Goal: Task Accomplishment & Management: Complete application form

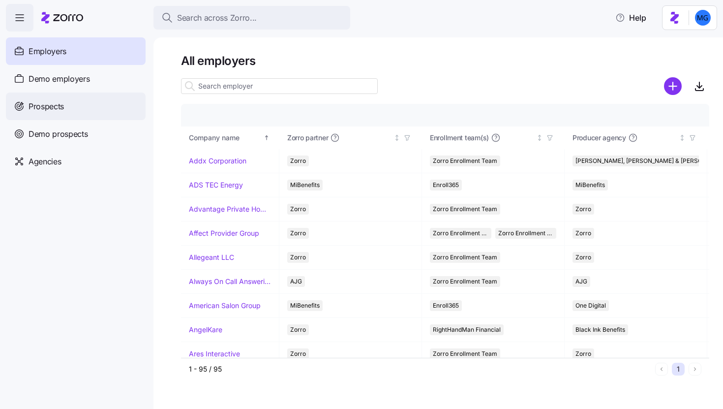
click at [90, 97] on div "Prospects" at bounding box center [76, 107] width 140 height 28
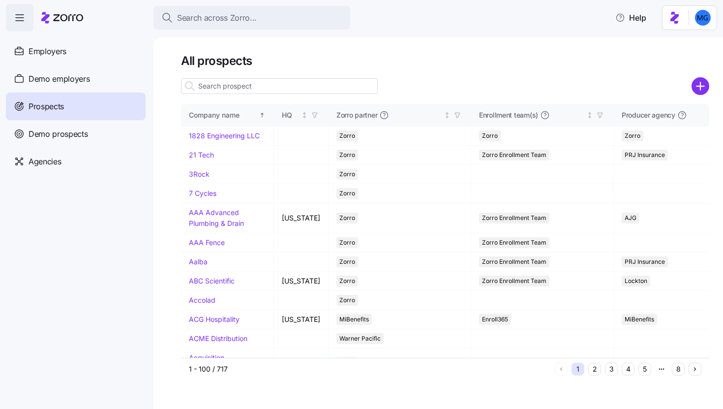
click at [318, 88] on input at bounding box center [279, 86] width 197 height 16
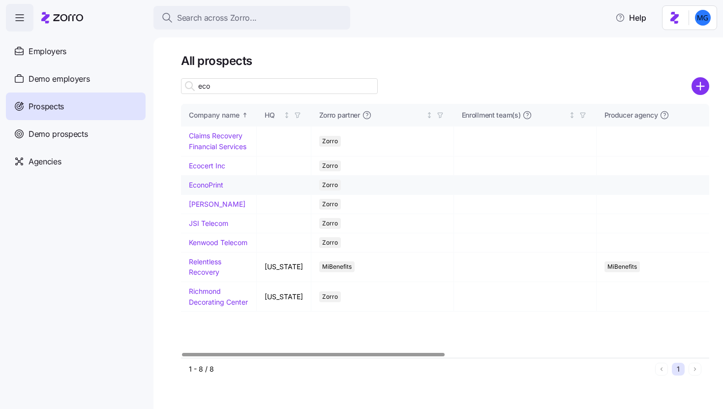
type input "eco"
click at [214, 183] on link "EconoPrint" at bounding box center [206, 185] width 34 height 8
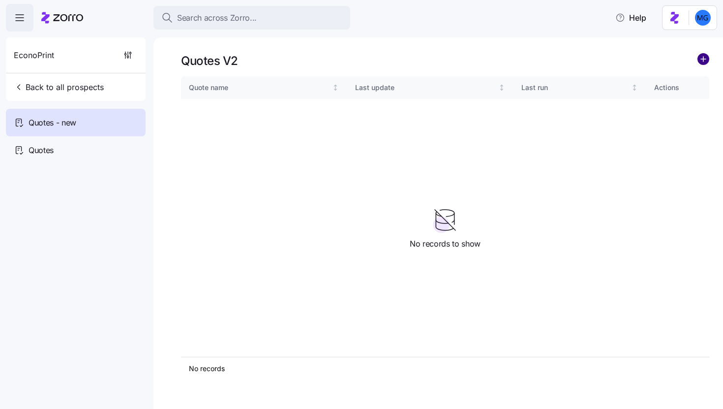
click at [704, 61] on circle "add icon" at bounding box center [703, 59] width 11 height 11
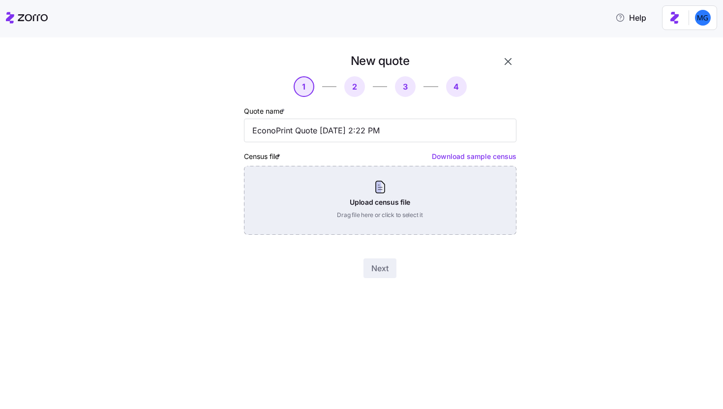
click at [350, 200] on div "Upload census file Drag file here or click to select it" at bounding box center [380, 200] width 273 height 69
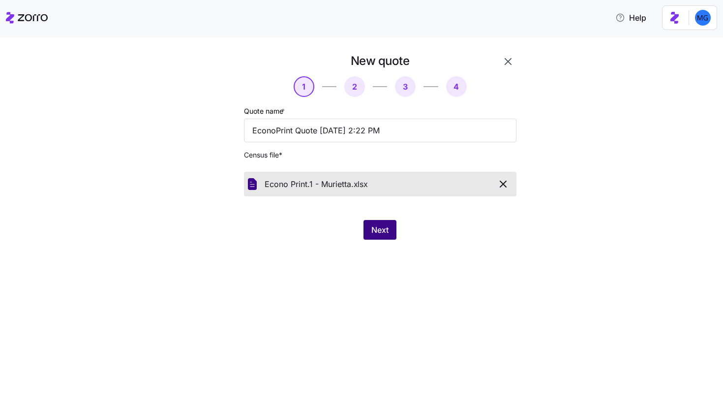
click at [374, 228] on span "Next" at bounding box center [380, 230] width 17 height 12
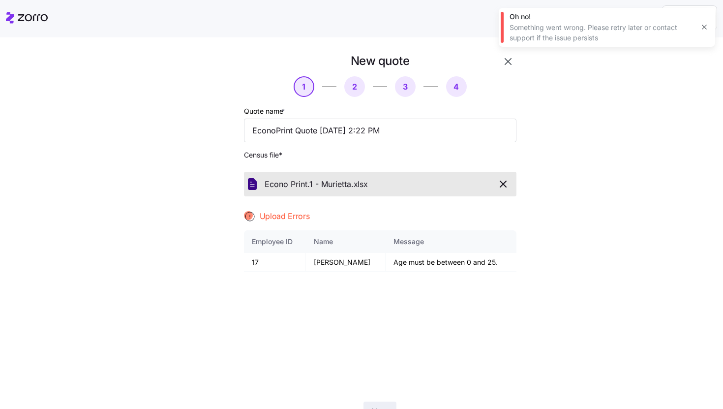
click at [707, 31] on icon "button" at bounding box center [705, 27] width 8 height 8
click at [498, 186] on icon "button" at bounding box center [504, 184] width 12 height 12
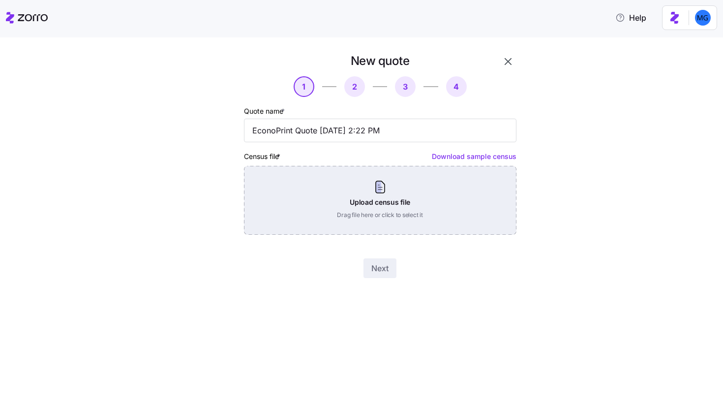
click at [352, 199] on div "Upload census file Drag file here or click to select it" at bounding box center [380, 200] width 273 height 69
click at [375, 182] on div "Upload census file Drag file here or click to select it" at bounding box center [380, 200] width 273 height 69
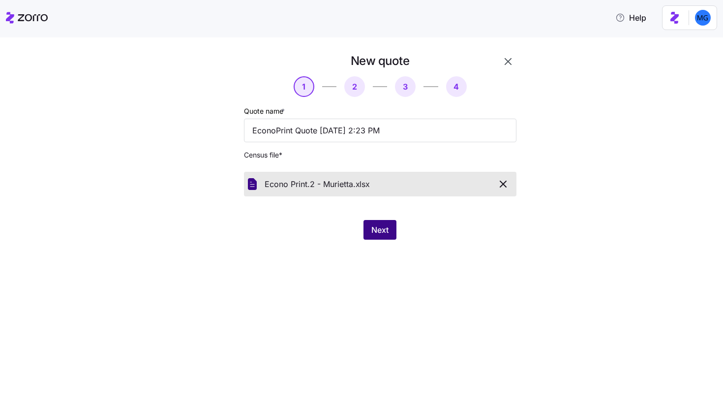
click at [389, 234] on span "Next" at bounding box center [380, 230] width 17 height 12
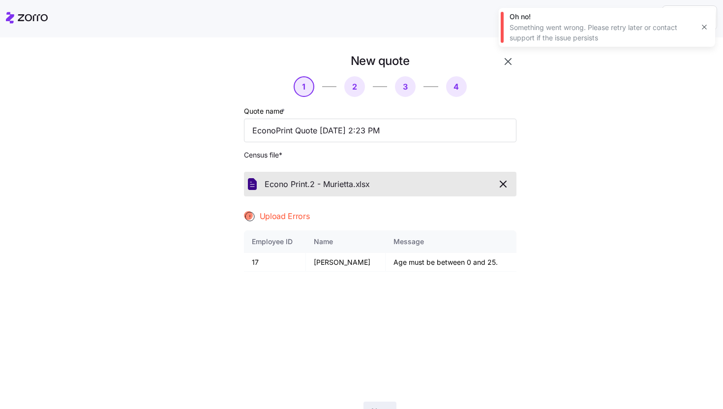
click at [703, 26] on icon "button" at bounding box center [704, 27] width 4 height 4
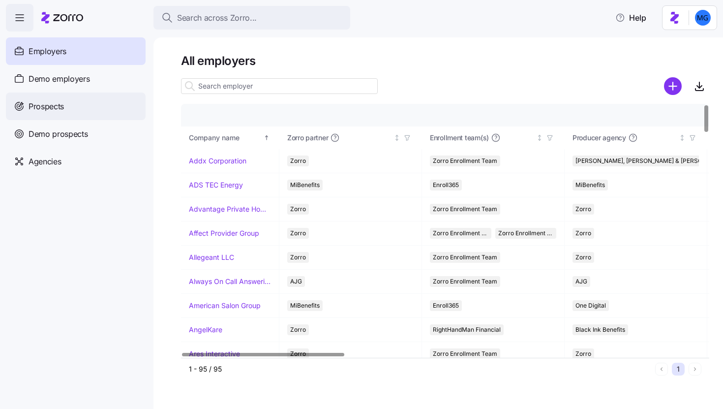
click at [120, 103] on div "Prospects" at bounding box center [76, 107] width 140 height 28
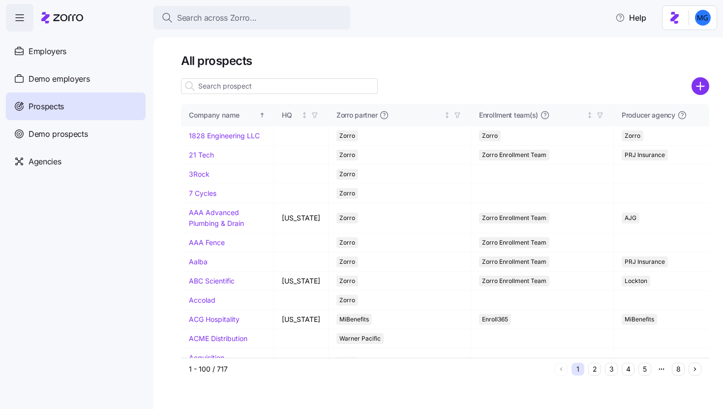
click at [256, 92] on input at bounding box center [279, 86] width 197 height 16
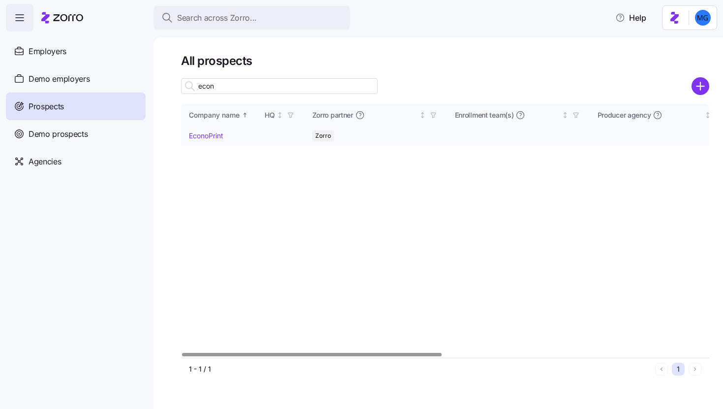
type input "econ"
click at [212, 137] on link "EconoPrint" at bounding box center [206, 135] width 34 height 8
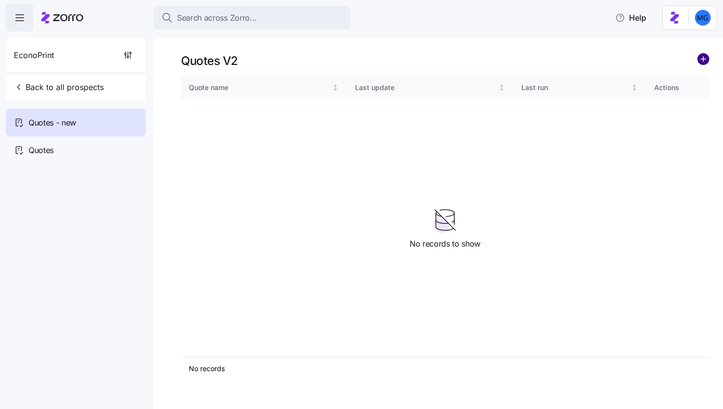
click at [708, 60] on circle "add icon" at bounding box center [703, 59] width 11 height 11
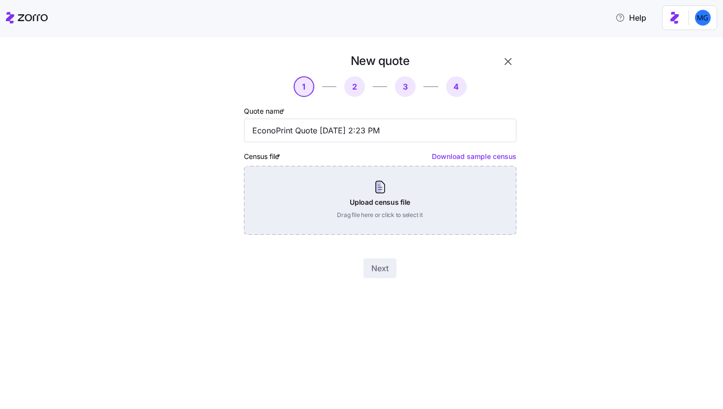
click at [410, 202] on div "Upload census file Drag file here or click to select it" at bounding box center [380, 200] width 273 height 69
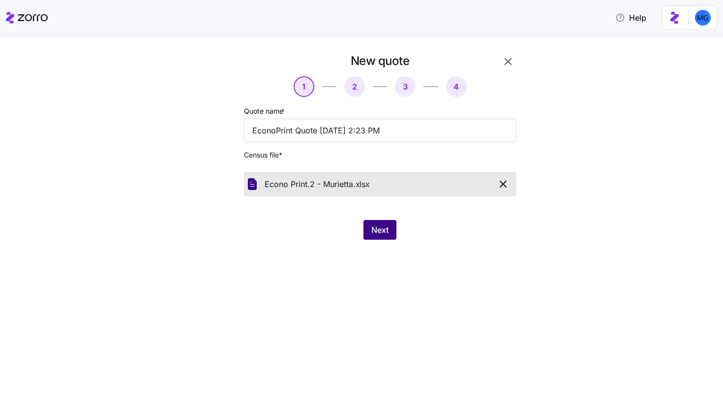
click at [381, 225] on span "Next" at bounding box center [380, 230] width 17 height 12
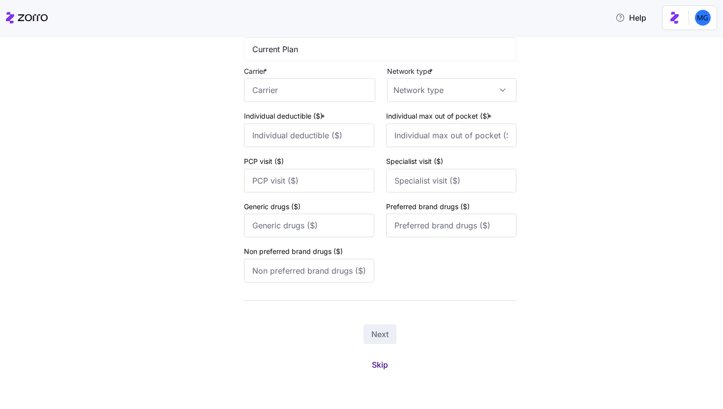
click at [372, 364] on span "Skip" at bounding box center [380, 365] width 16 height 12
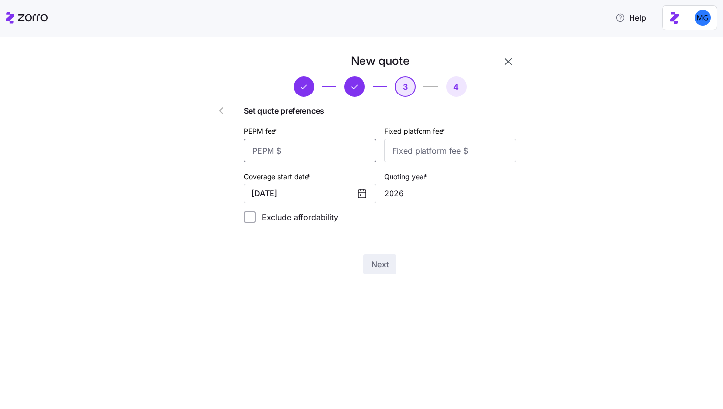
click at [339, 141] on input "PEPM fee *" at bounding box center [310, 151] width 132 height 24
type input "55"
click at [417, 156] on input "Fixed platform fee *" at bounding box center [450, 151] width 132 height 24
type input "100"
click at [379, 264] on span "Next" at bounding box center [380, 264] width 17 height 12
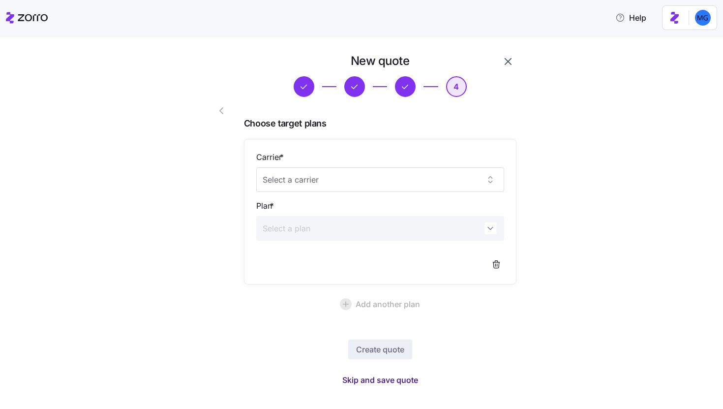
click at [381, 378] on span "Skip and save quote" at bounding box center [381, 380] width 76 height 12
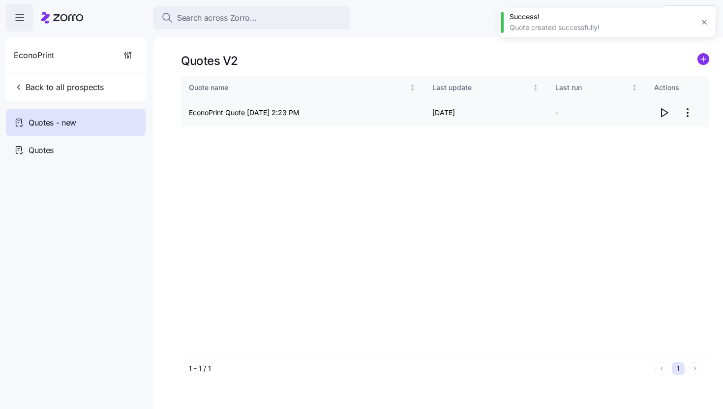
click at [663, 115] on icon "button" at bounding box center [664, 113] width 12 height 12
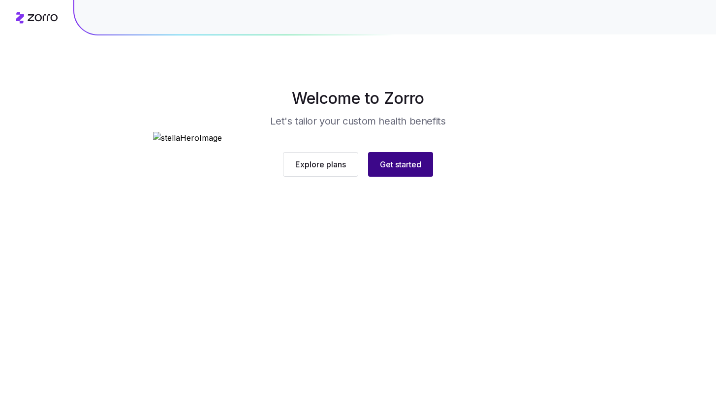
click at [414, 170] on span "Get started" at bounding box center [400, 164] width 41 height 12
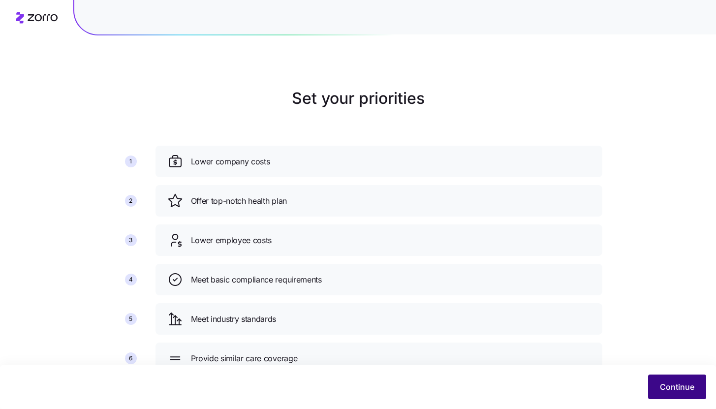
click at [662, 395] on button "Continue" at bounding box center [677, 387] width 58 height 25
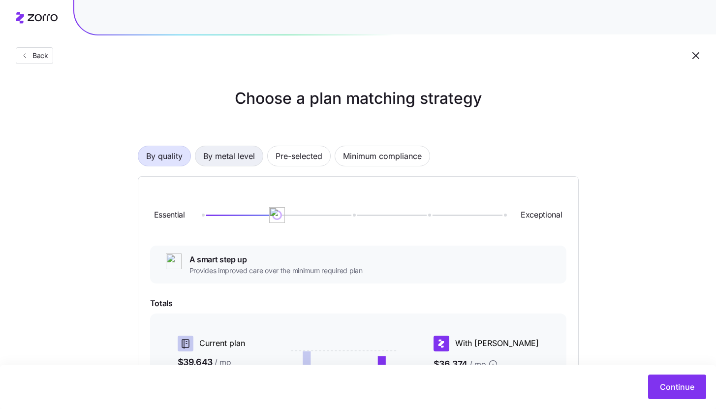
click at [233, 154] on span "By metal level" at bounding box center [229, 156] width 52 height 20
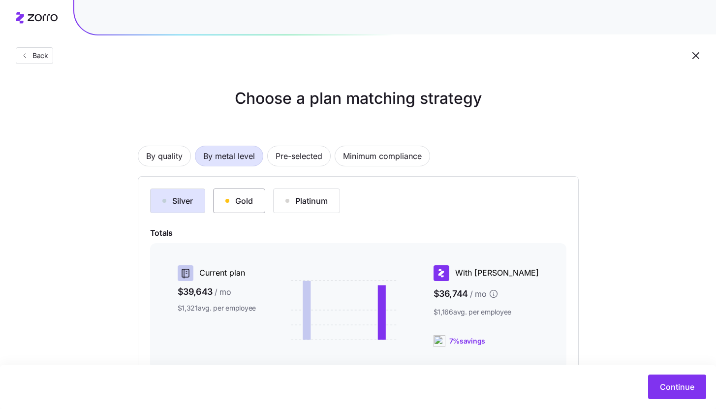
click at [249, 207] on button "Gold" at bounding box center [239, 200] width 52 height 25
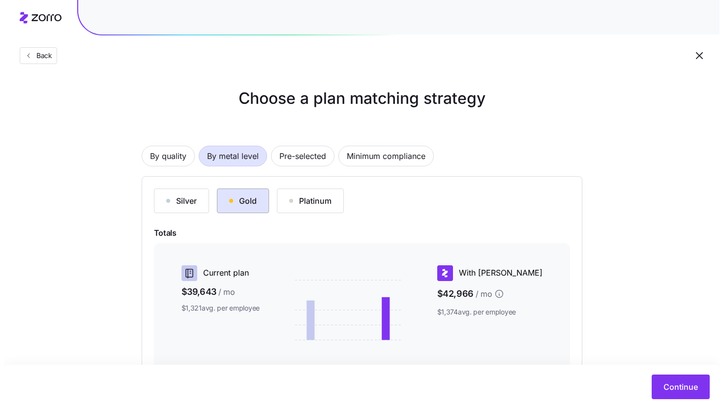
scroll to position [134, 0]
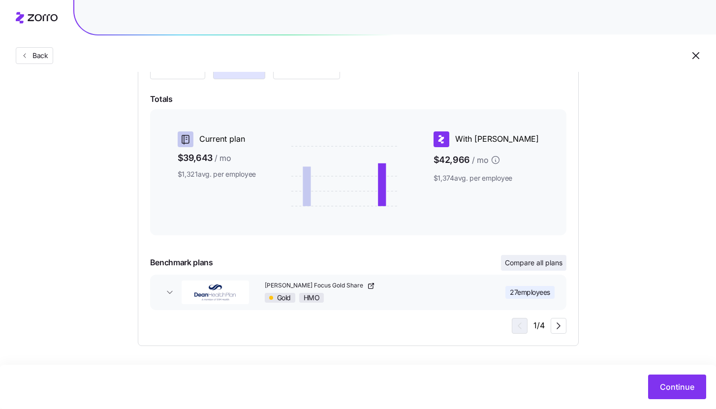
click at [536, 263] on span "Compare all plans" at bounding box center [534, 263] width 58 height 10
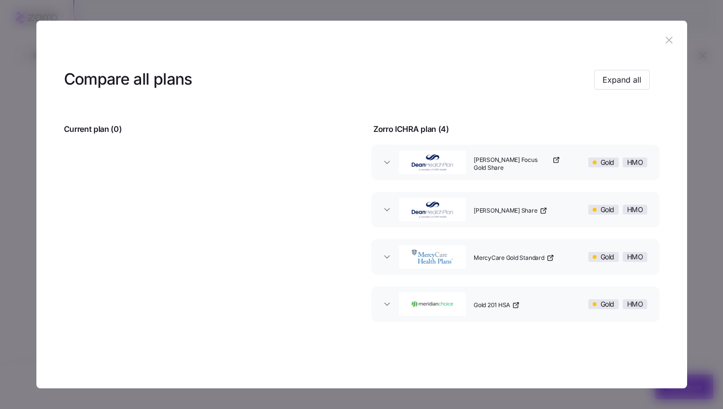
click at [486, 156] on div "Dean Focus Gold Share" at bounding box center [523, 162] width 107 height 31
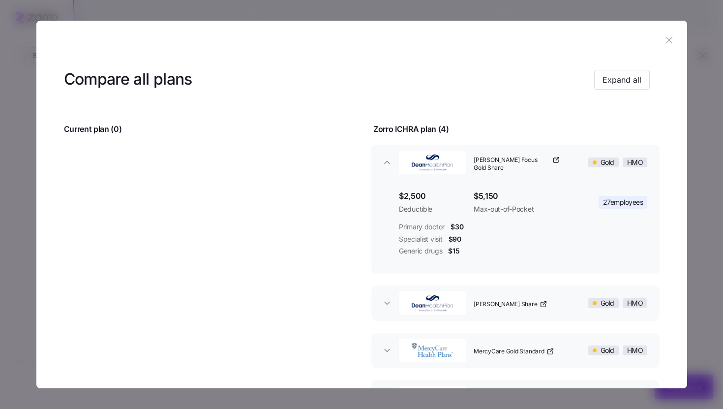
click at [464, 303] on div "button" at bounding box center [432, 302] width 75 height 31
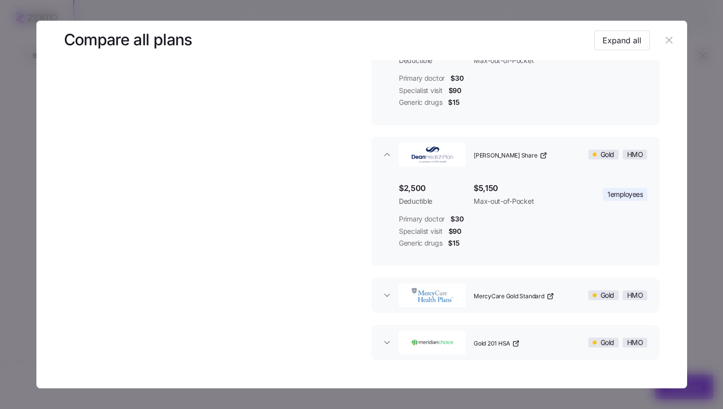
scroll to position [182, 0]
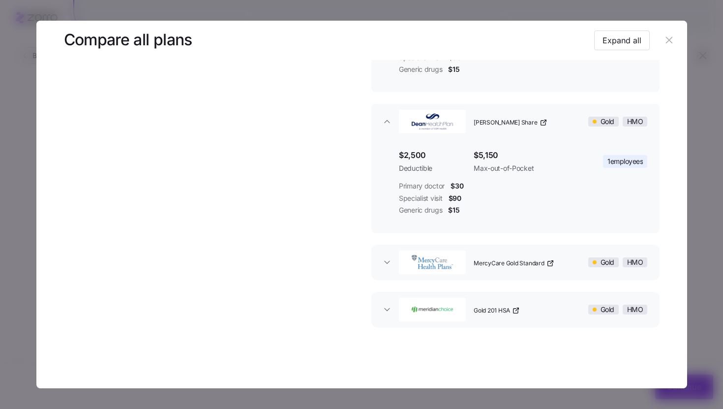
click at [474, 262] on span "MercyCare Gold Standard" at bounding box center [509, 263] width 70 height 8
click at [399, 267] on img "button" at bounding box center [432, 262] width 67 height 20
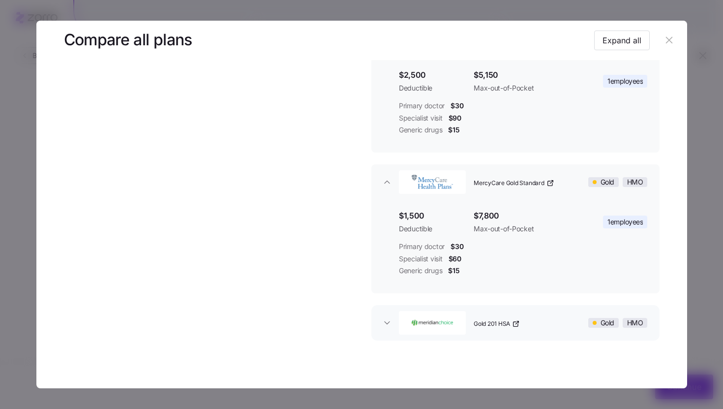
scroll to position [275, 0]
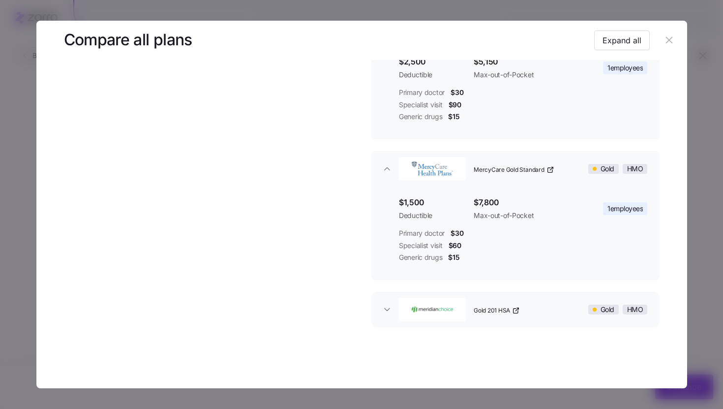
click at [412, 324] on button "Gold 201 HSA Gold HMO" at bounding box center [516, 309] width 288 height 35
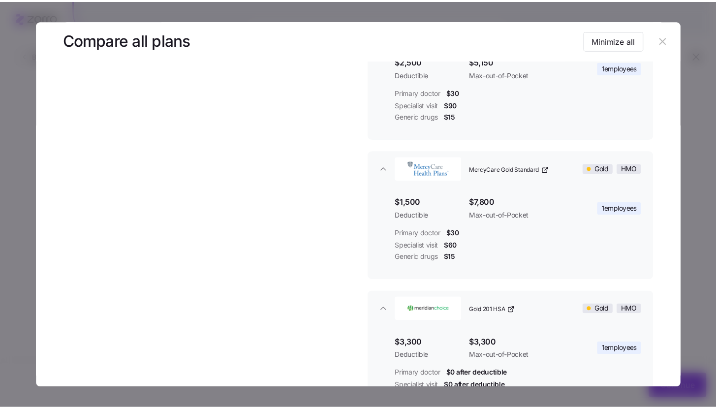
scroll to position [368, 0]
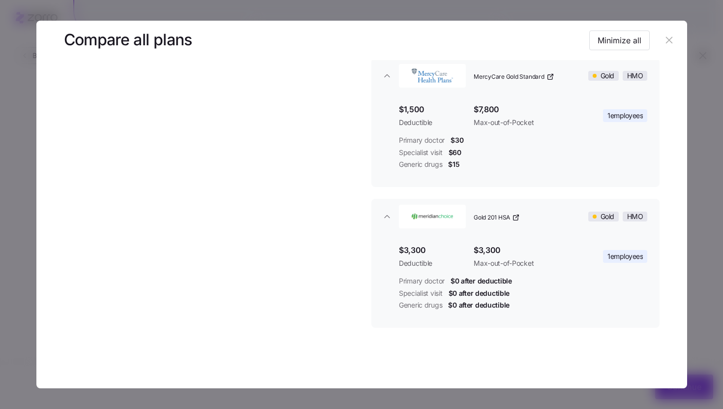
click at [666, 41] on icon "button" at bounding box center [669, 40] width 6 height 6
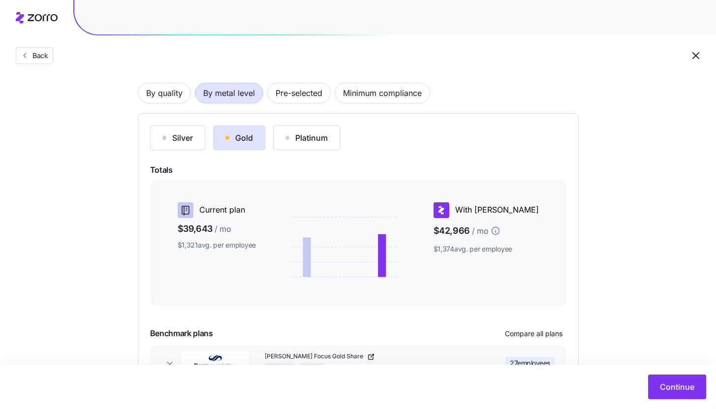
scroll to position [134, 0]
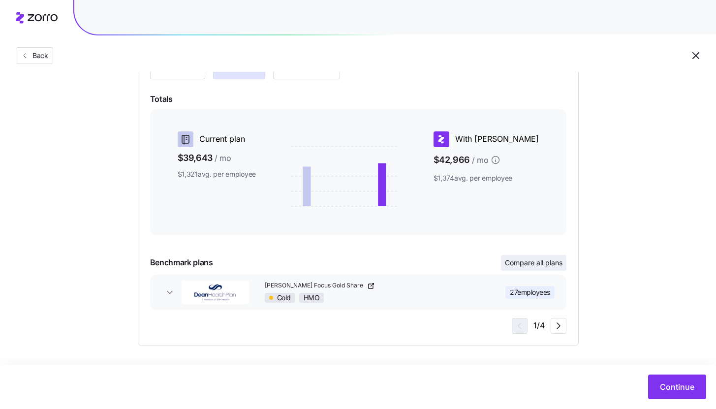
click at [555, 263] on span "Compare all plans" at bounding box center [534, 263] width 58 height 10
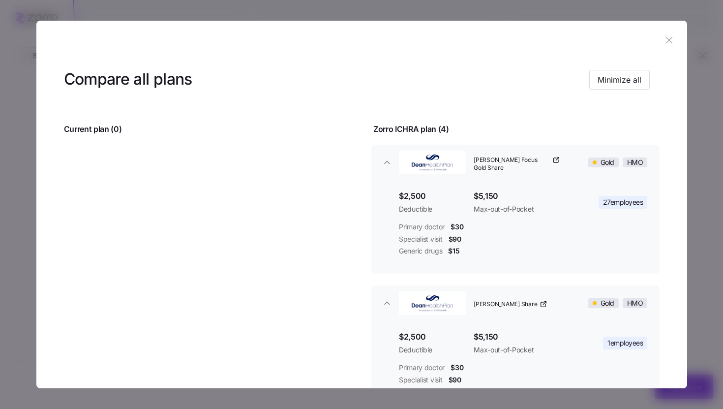
click at [666, 40] on icon "button" at bounding box center [669, 40] width 6 height 6
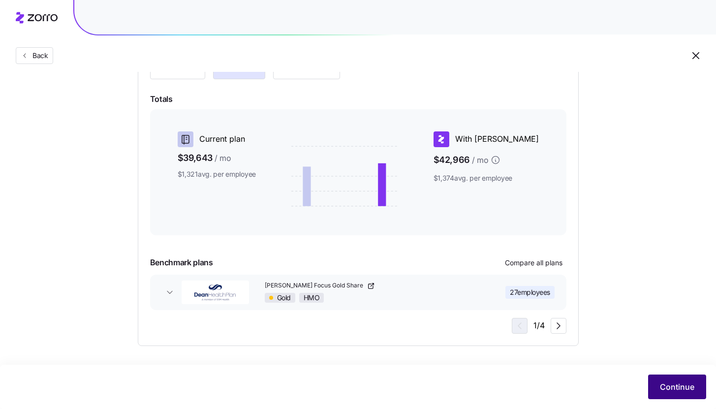
click at [666, 382] on span "Continue" at bounding box center [677, 387] width 34 height 12
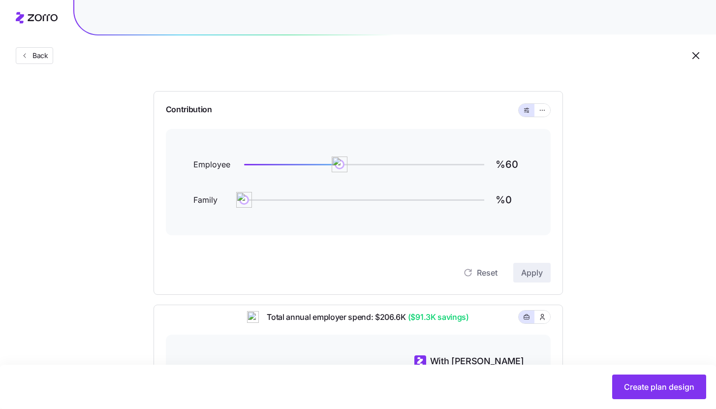
scroll to position [72, 0]
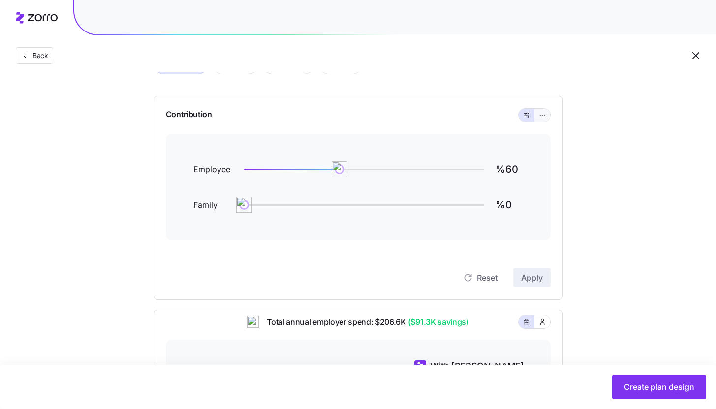
click at [543, 120] on button "button" at bounding box center [542, 115] width 16 height 13
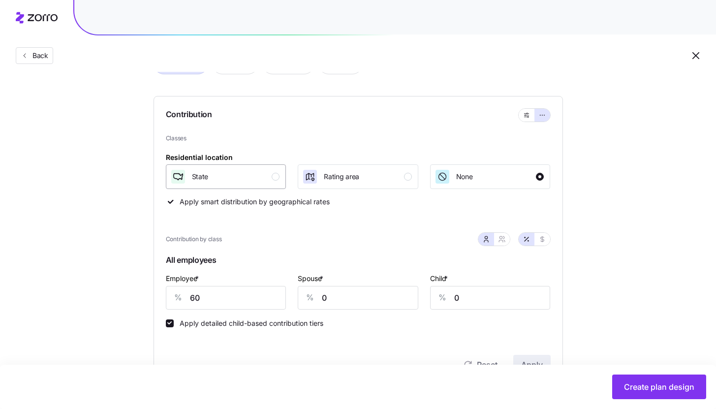
click at [270, 182] on div "State" at bounding box center [225, 177] width 110 height 16
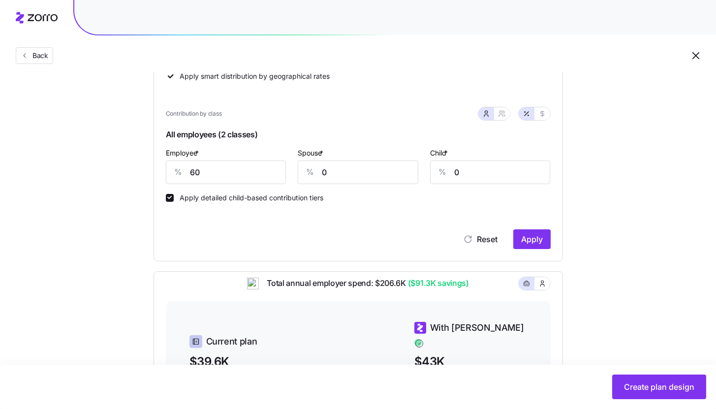
scroll to position [201, 0]
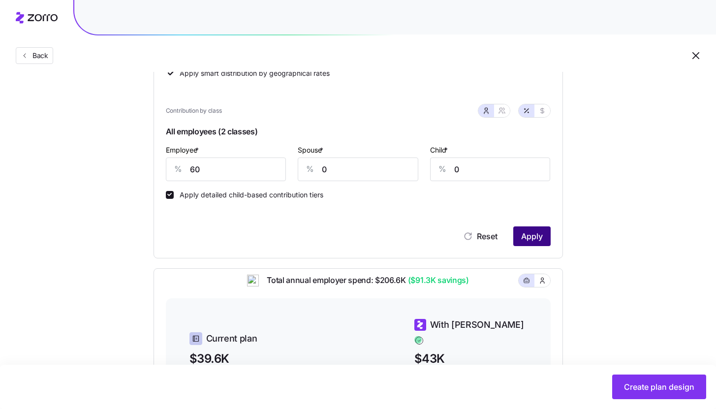
click at [537, 236] on span "Apply" at bounding box center [532, 236] width 22 height 12
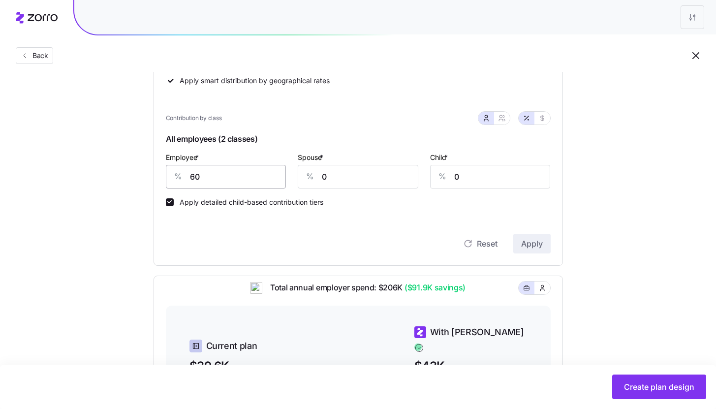
scroll to position [195, 0]
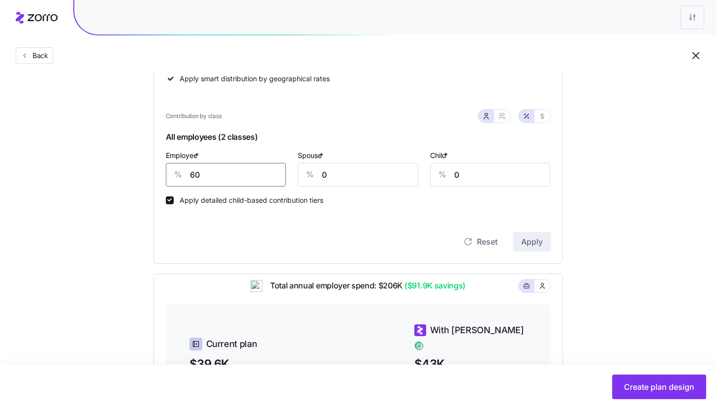
click at [224, 173] on input "60" at bounding box center [226, 175] width 121 height 24
click at [534, 241] on span "Apply" at bounding box center [532, 242] width 22 height 12
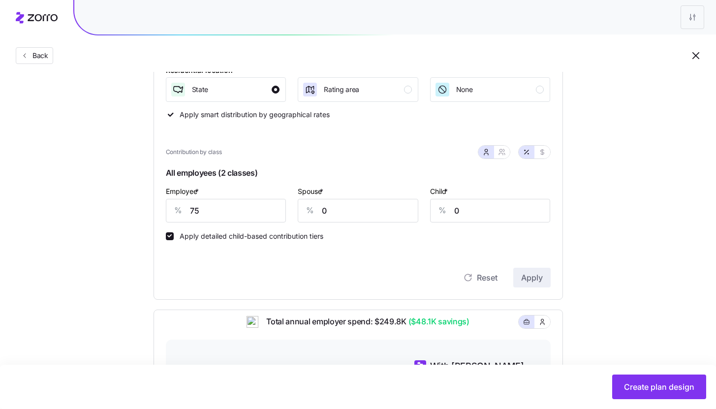
scroll to position [151, 0]
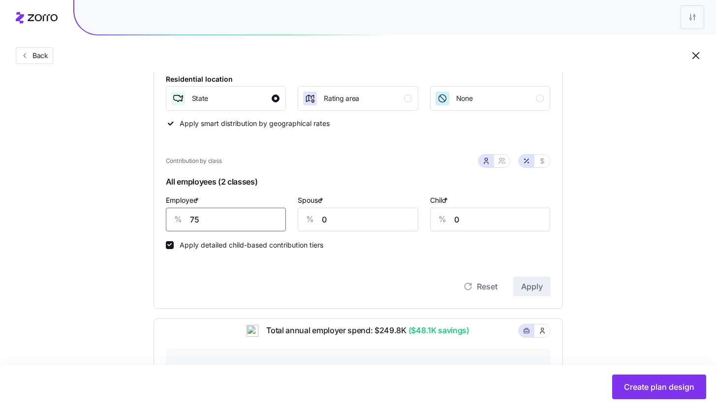
click at [239, 219] on input "75" at bounding box center [226, 220] width 121 height 24
click at [540, 289] on span "Apply" at bounding box center [532, 287] width 22 height 12
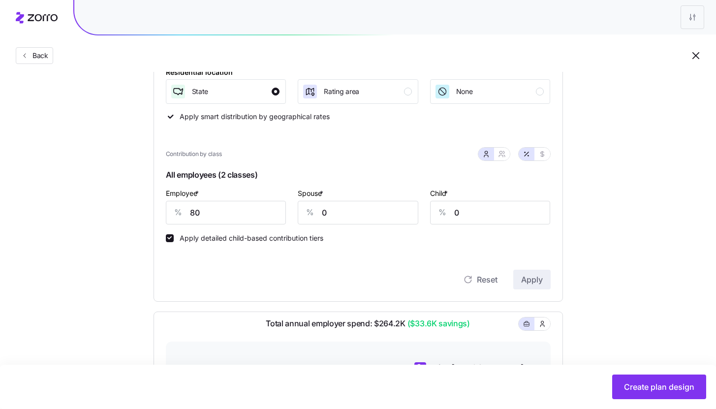
scroll to position [152, 0]
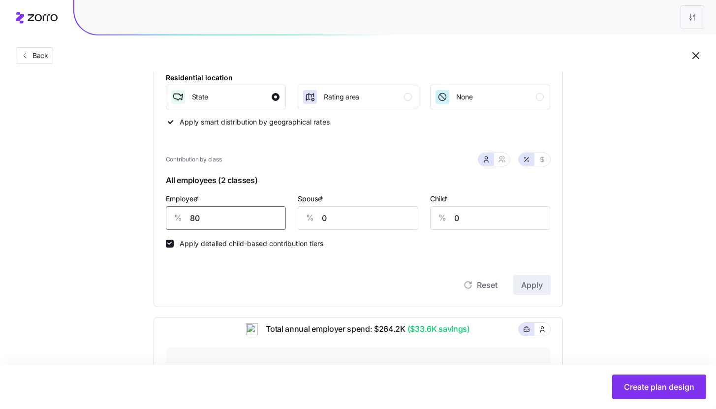
click at [204, 219] on input "80" at bounding box center [226, 218] width 121 height 24
type input "85"
click at [545, 296] on div "Contribution Classes Residential location State Rating area None Apply smart di…" at bounding box center [358, 161] width 409 height 291
click at [543, 283] on button "Apply" at bounding box center [531, 285] width 37 height 20
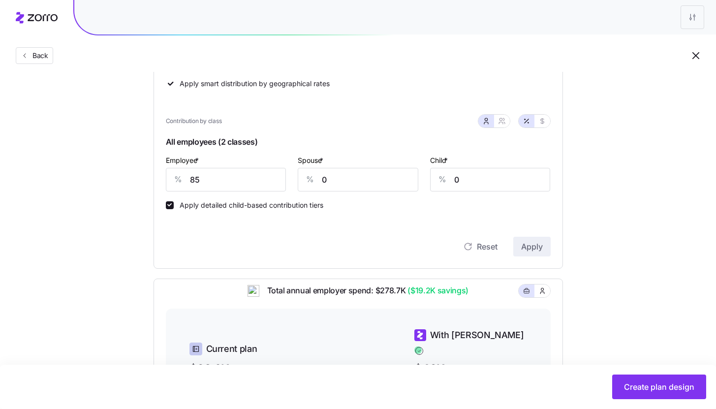
scroll to position [172, 0]
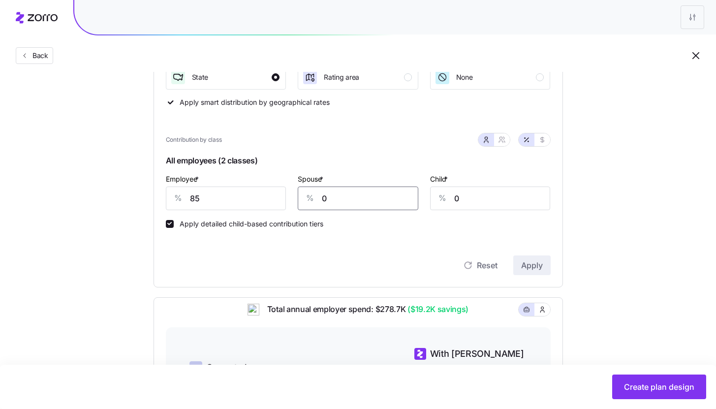
click at [351, 202] on input "0" at bounding box center [358, 199] width 121 height 24
type input "10"
click at [526, 259] on button "Apply" at bounding box center [531, 265] width 37 height 20
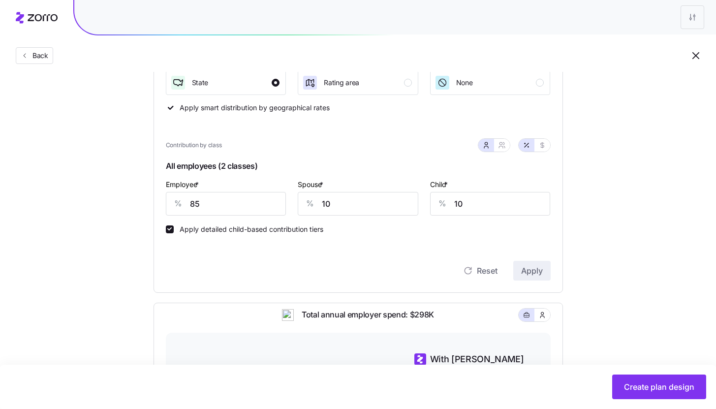
scroll to position [127, 0]
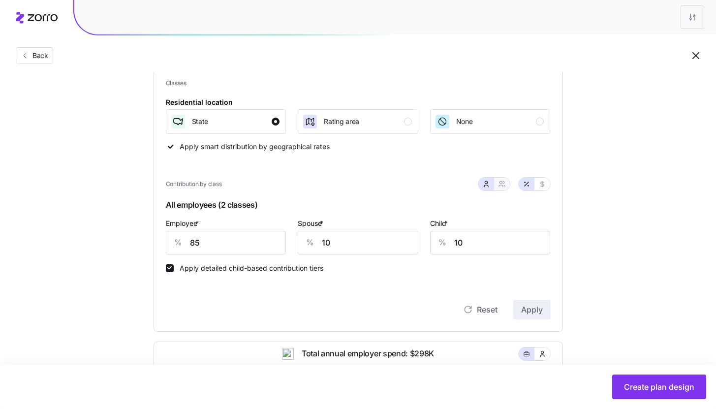
click at [506, 187] on button "button" at bounding box center [502, 184] width 16 height 13
type input "48"
type input "58"
click at [487, 189] on button "button" at bounding box center [486, 184] width 16 height 13
type input "10"
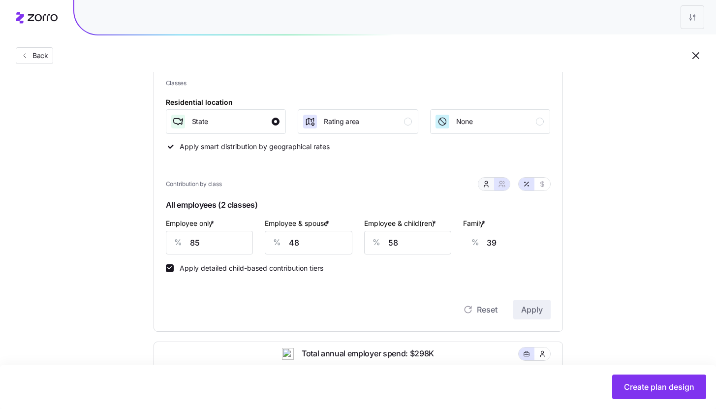
type input "10"
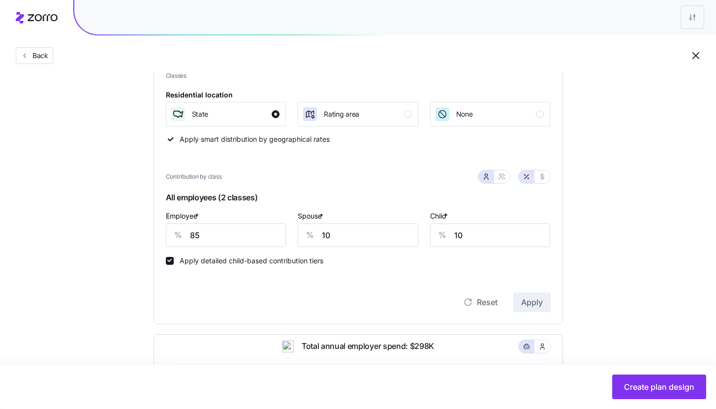
scroll to position [139, 0]
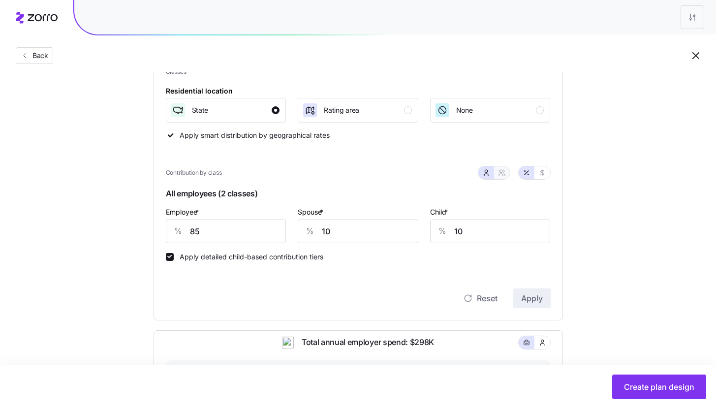
click at [502, 175] on icon "button" at bounding box center [501, 175] width 4 height 2
type input "48"
type input "58"
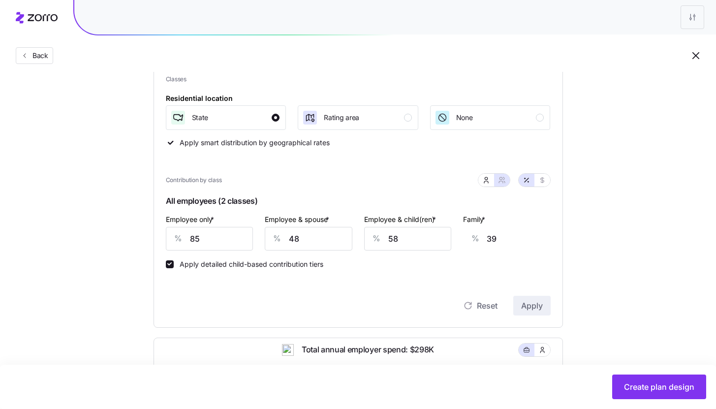
scroll to position [413, 0]
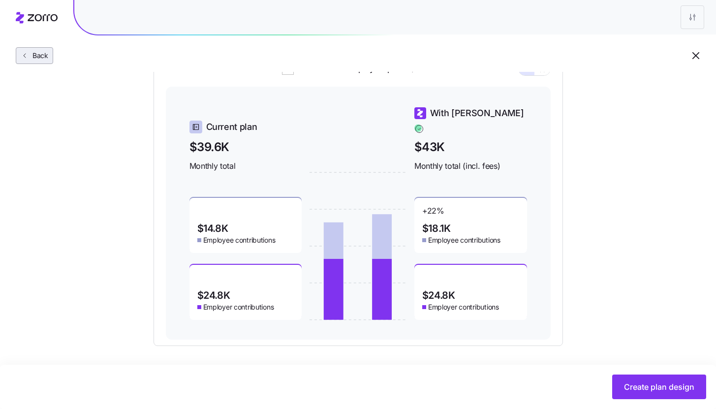
click at [36, 63] on button "Back" at bounding box center [34, 55] width 37 height 17
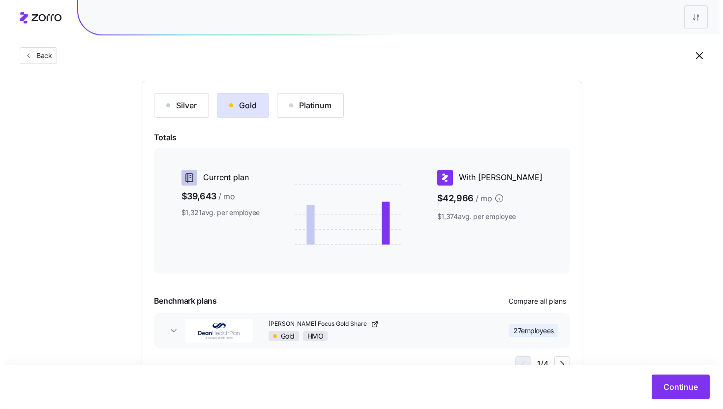
scroll to position [134, 0]
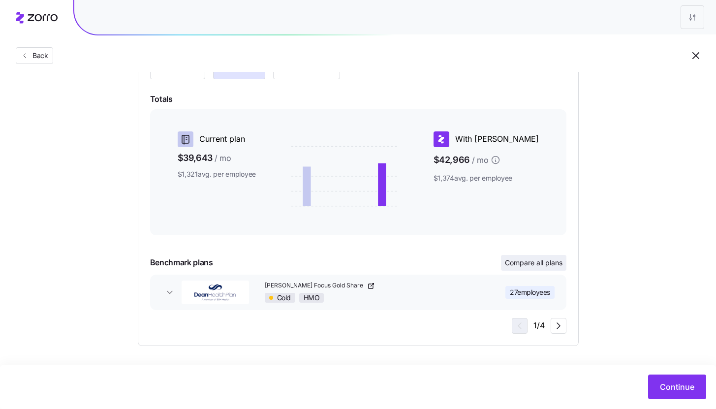
click at [525, 262] on span "Compare all plans" at bounding box center [534, 263] width 58 height 10
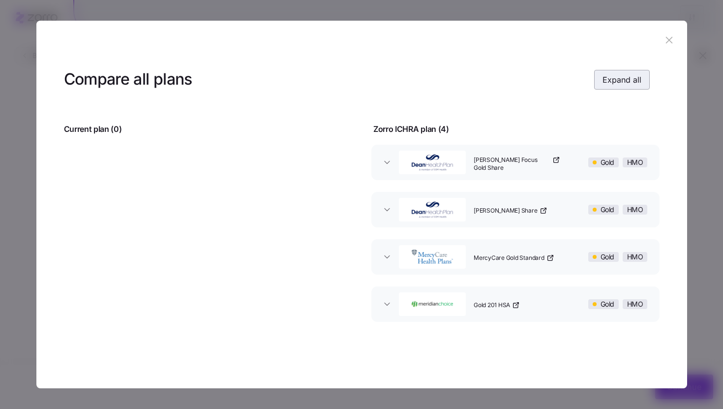
click at [630, 89] on button "Expand all" at bounding box center [623, 80] width 56 height 20
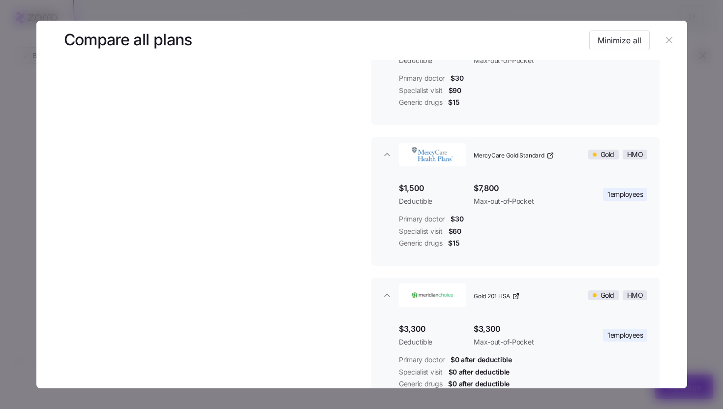
scroll to position [368, 0]
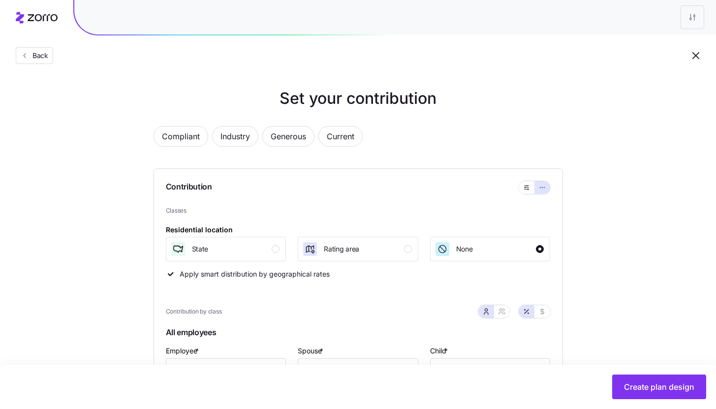
scroll to position [413, 0]
